Goal: Find specific fact: Find contact information

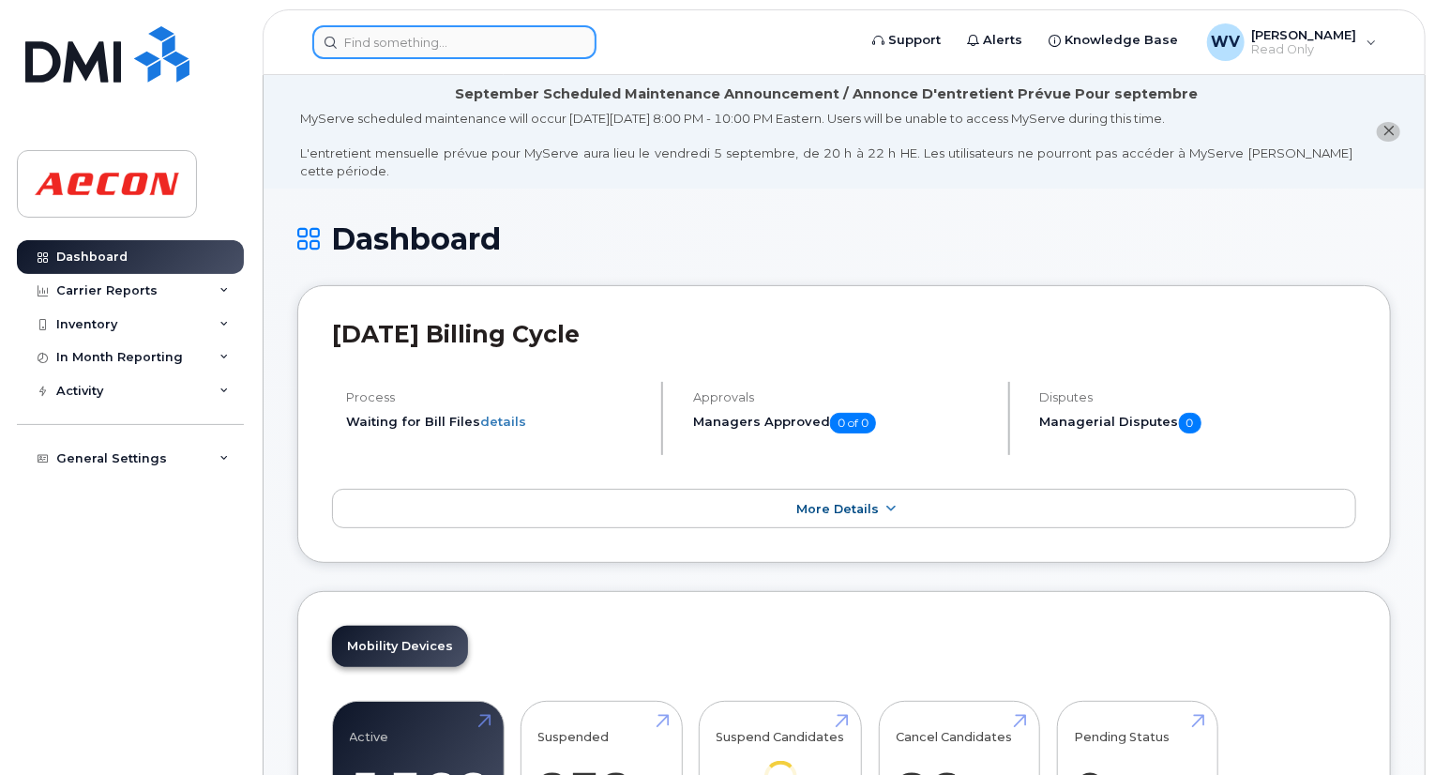
click at [469, 41] on input at bounding box center [454, 42] width 284 height 34
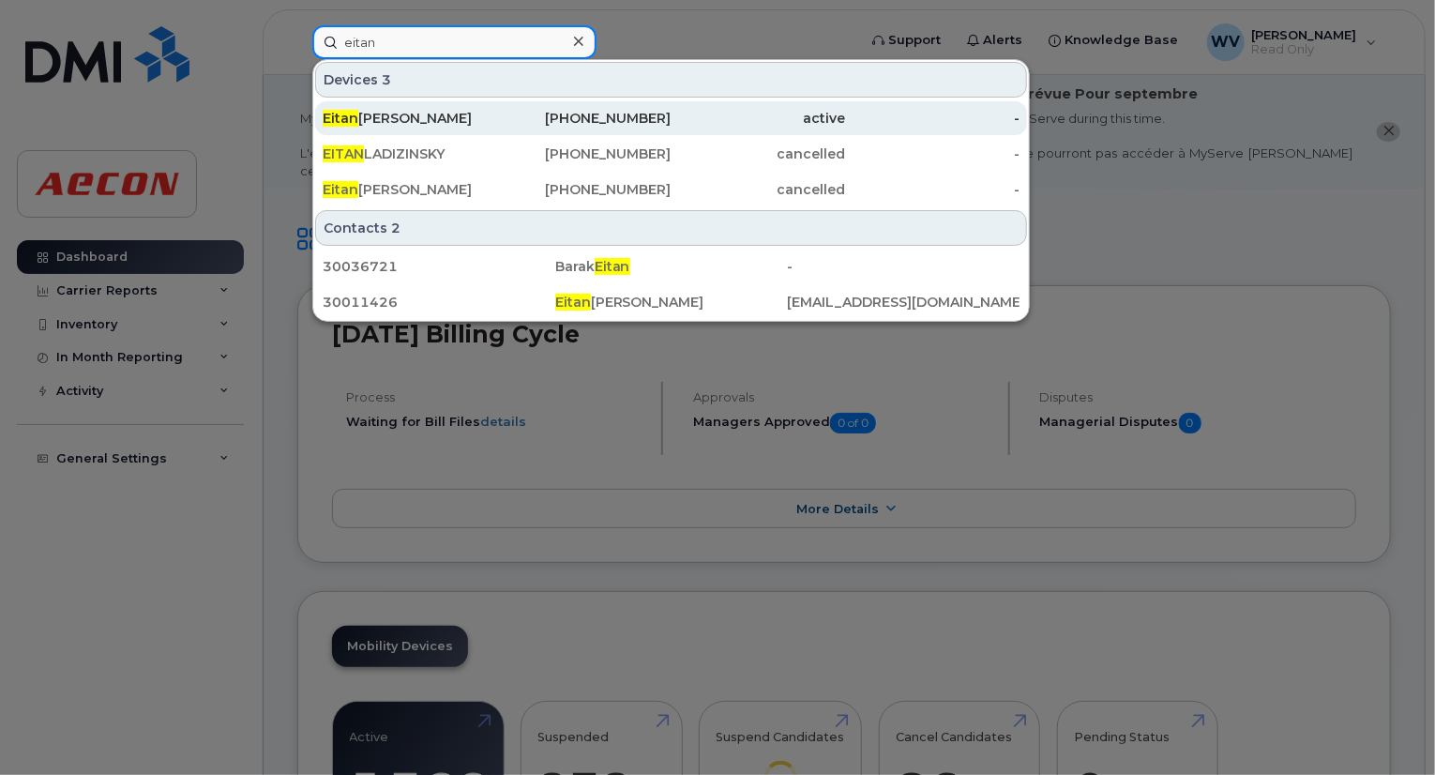
type input "eitan"
click at [514, 113] on div "[PHONE_NUMBER]" at bounding box center [584, 118] width 174 height 19
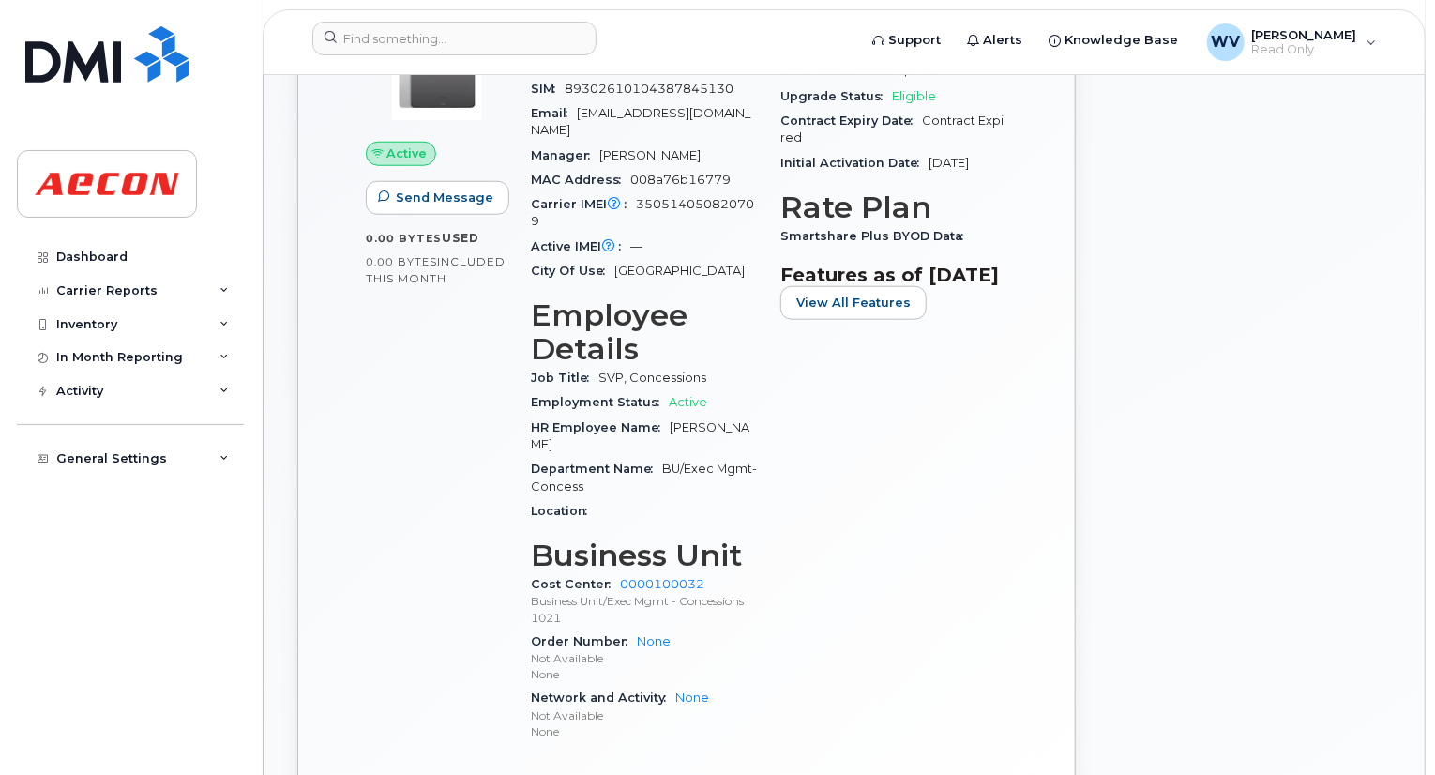
scroll to position [938, 0]
